Goal: Find specific page/section: Find specific page/section

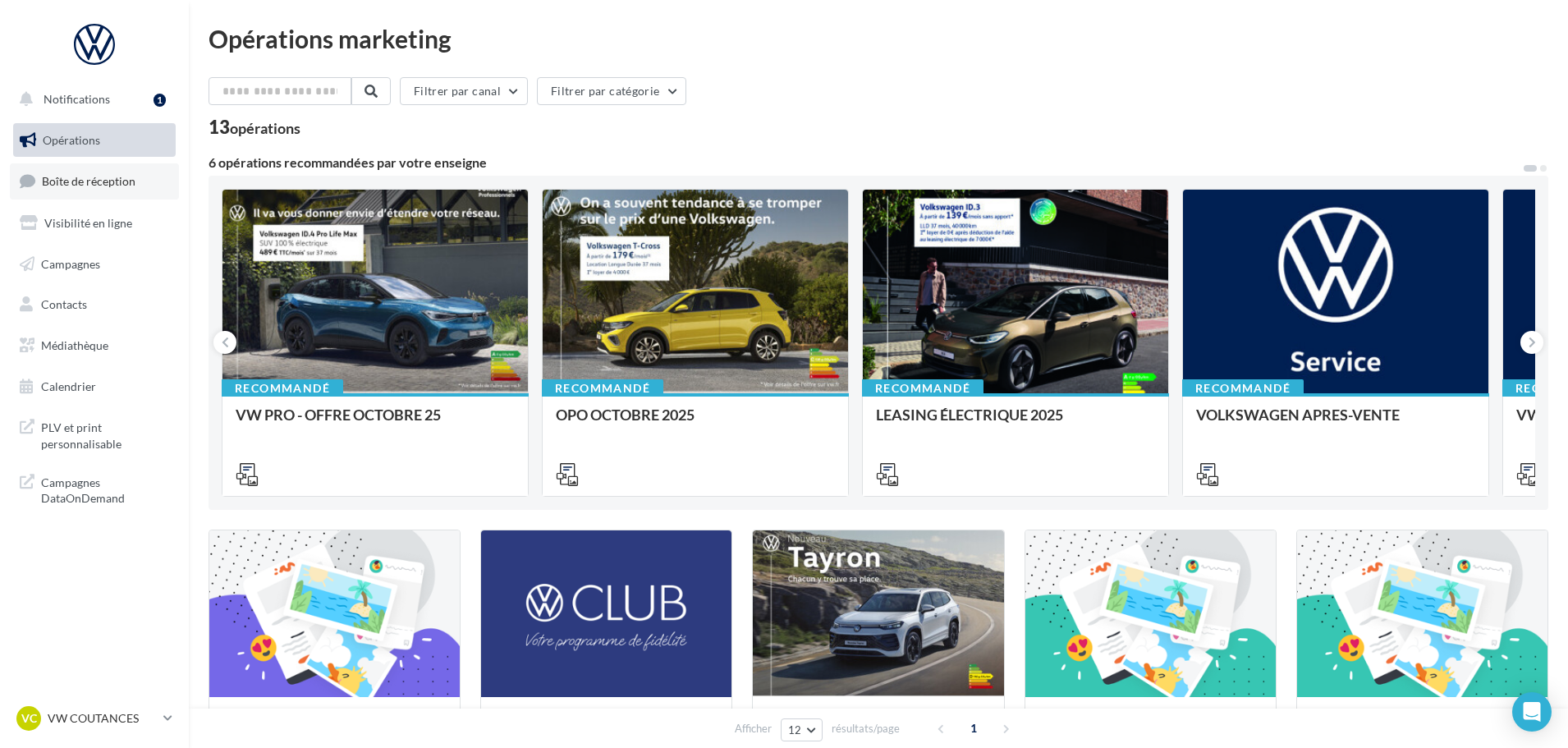
click at [114, 172] on link "Boîte de réception" at bounding box center [94, 181] width 169 height 35
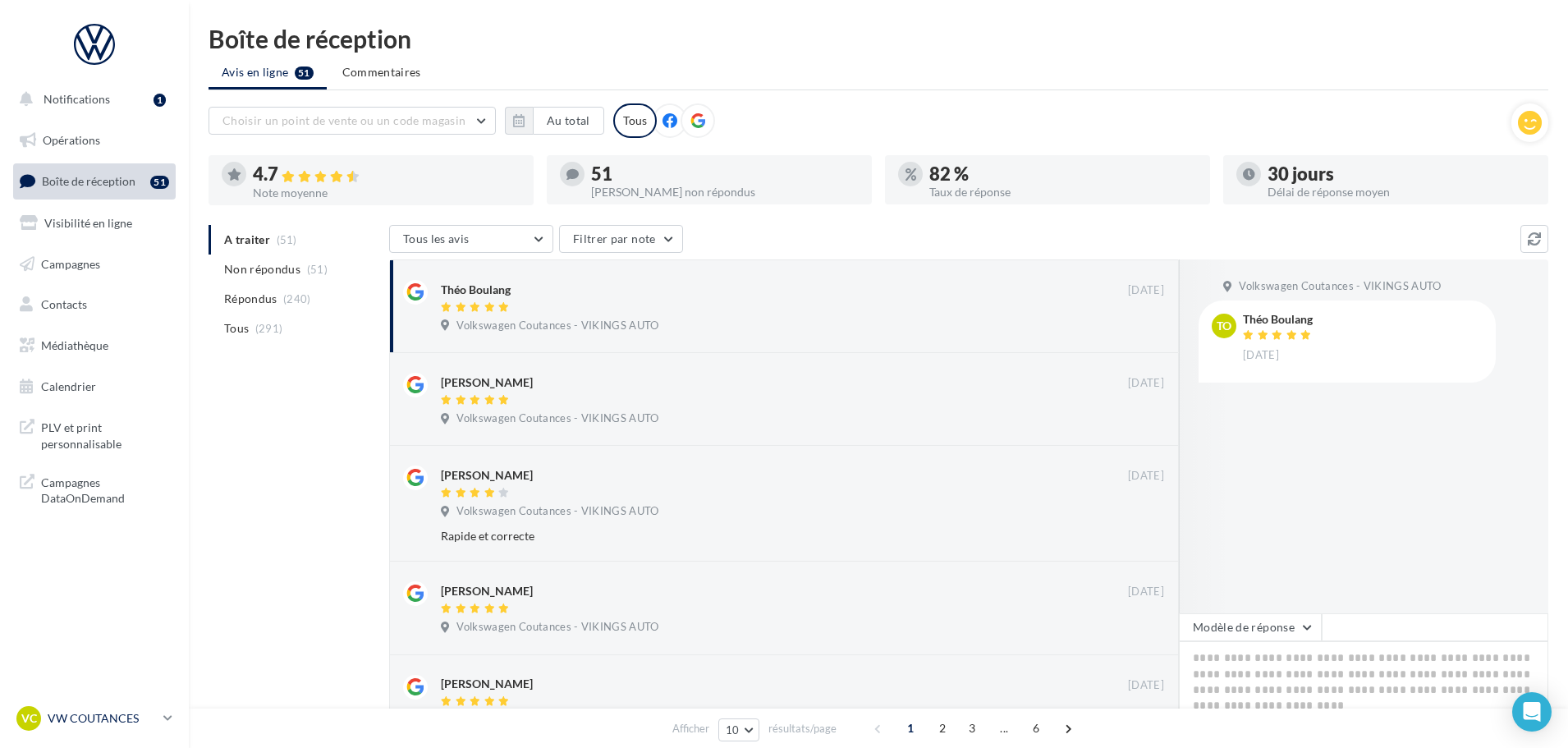
click at [135, 713] on p "VW COUTANCES" at bounding box center [102, 718] width 109 height 17
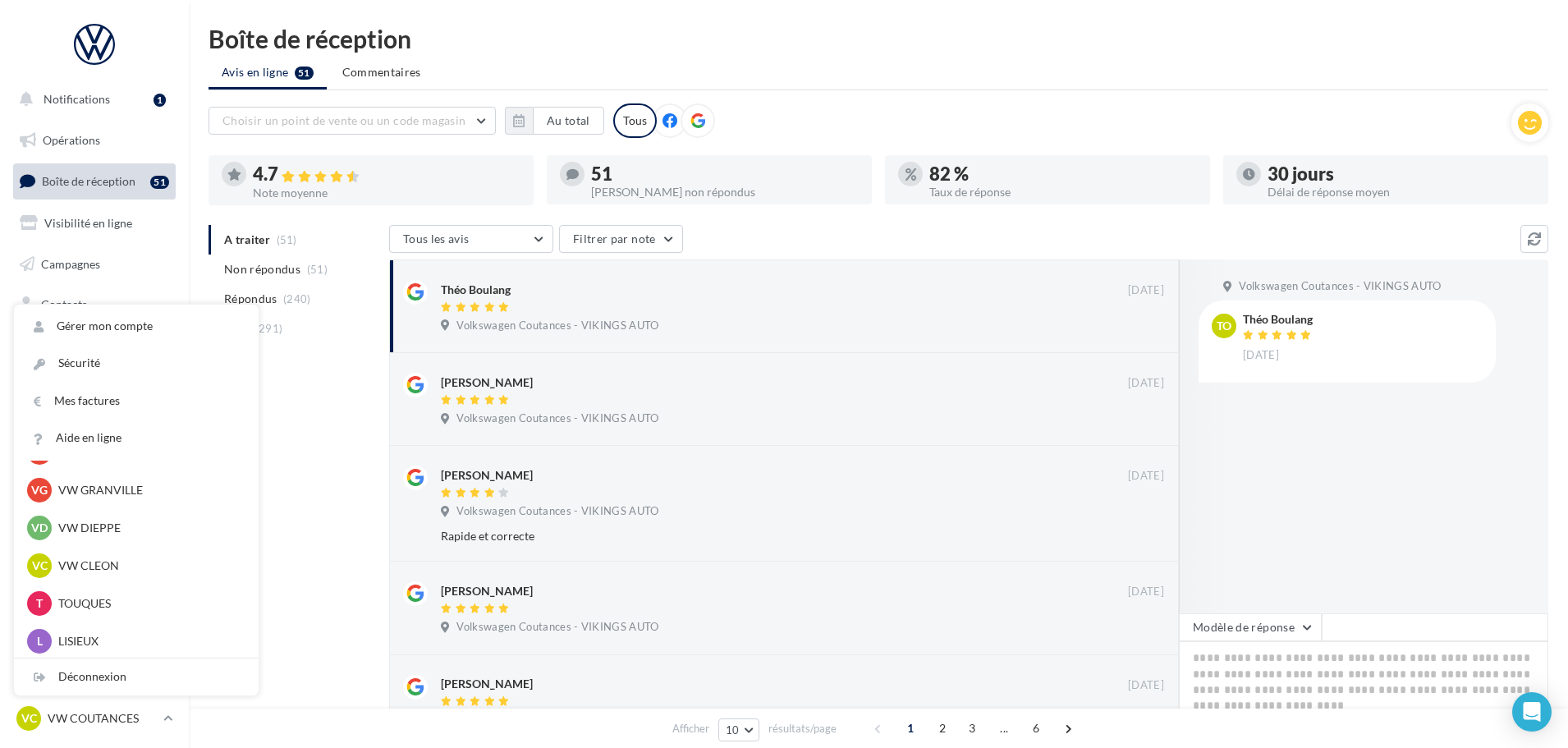
scroll to position [410, 0]
click at [81, 572] on p "VW DIEPPE" at bounding box center [148, 567] width 181 height 17
